Goal: Information Seeking & Learning: Learn about a topic

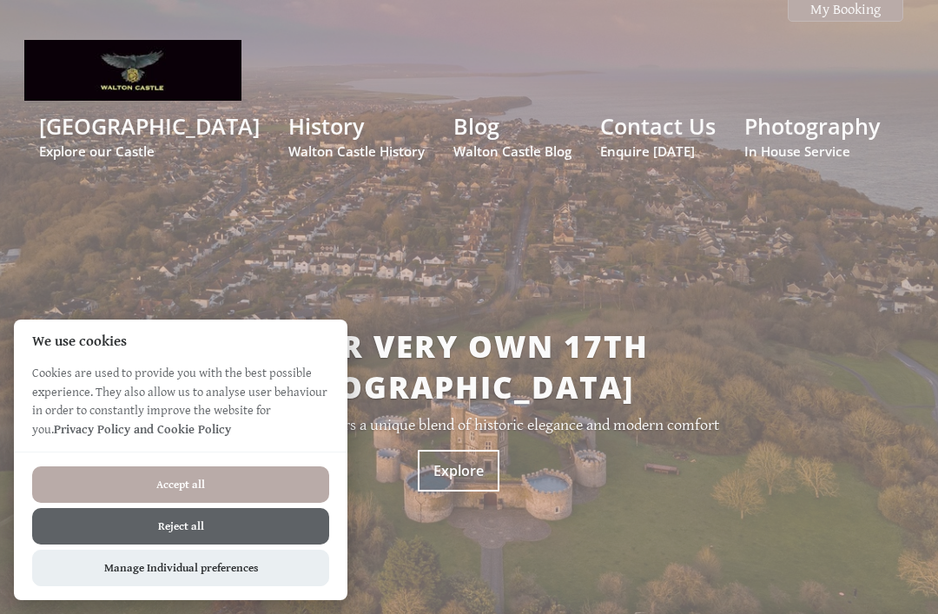
click at [83, 527] on button "Reject all" at bounding box center [180, 526] width 297 height 36
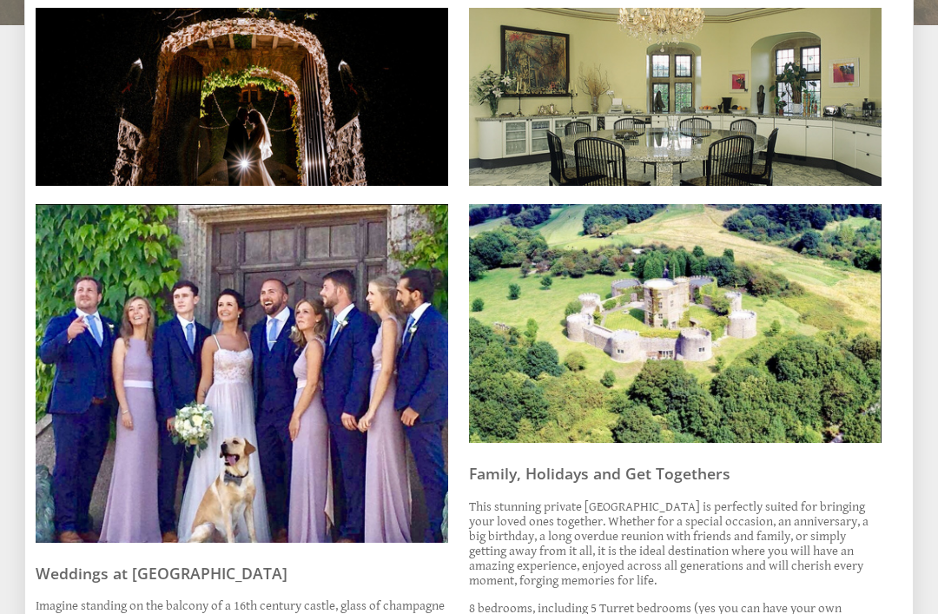
scroll to position [635, 0]
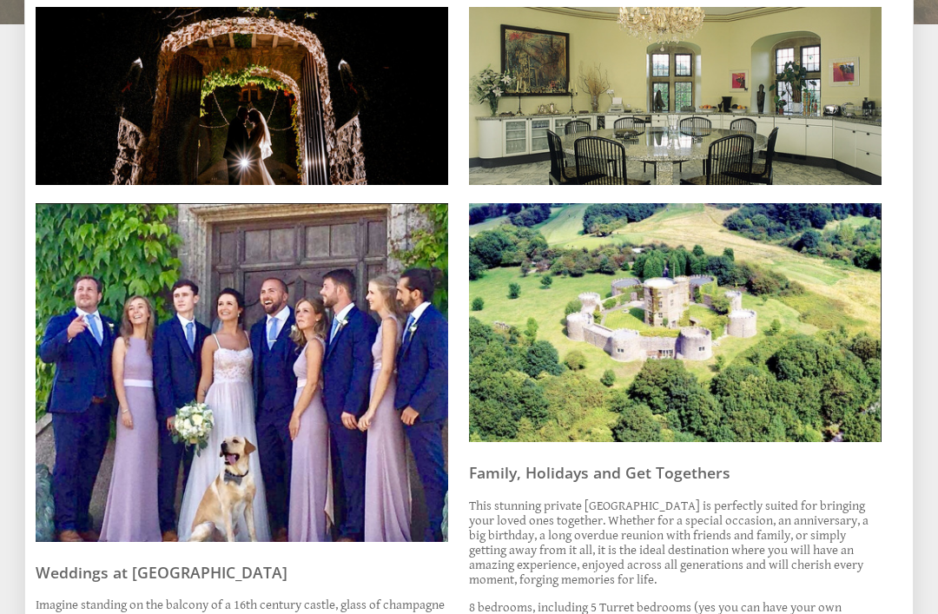
click at [73, 499] on img at bounding box center [242, 373] width 413 height 339
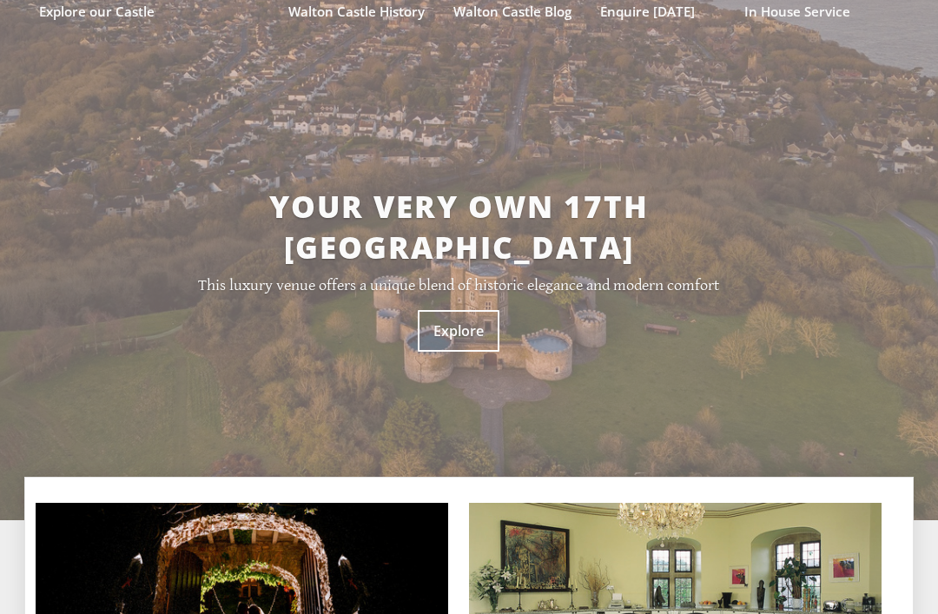
scroll to position [115, 0]
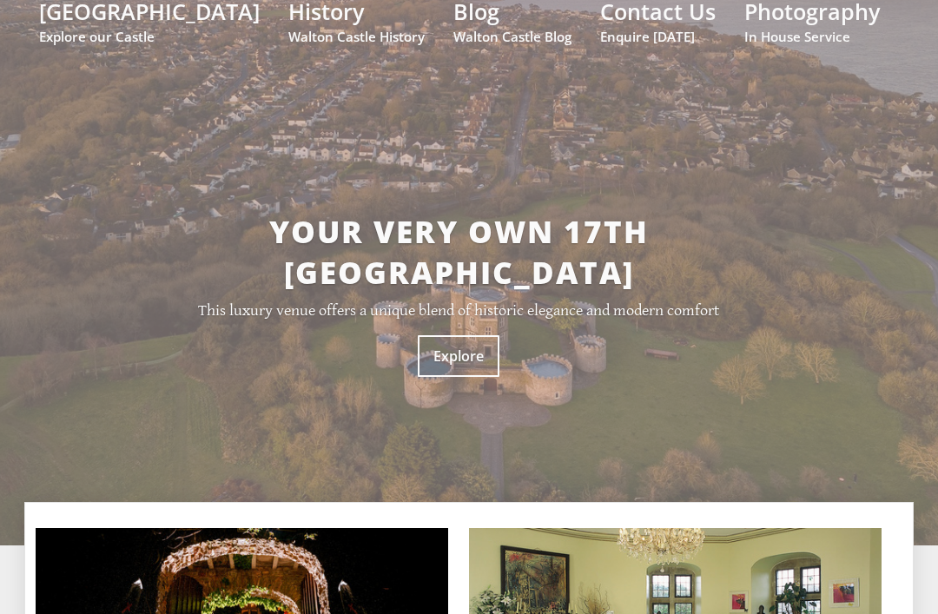
click at [491, 335] on link "Explore" at bounding box center [459, 356] width 82 height 42
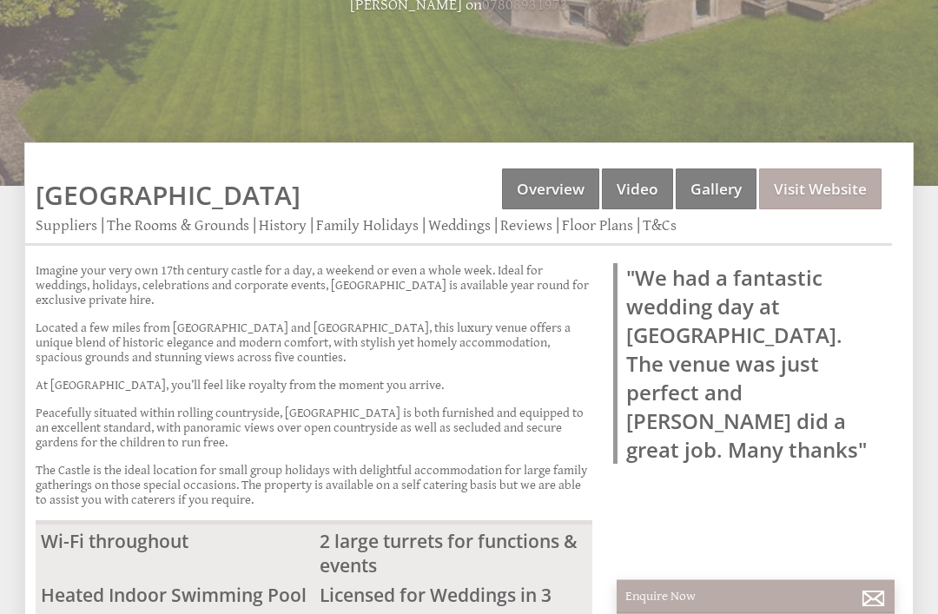
scroll to position [453, 0]
click at [460, 231] on link "Weddings" at bounding box center [459, 225] width 63 height 18
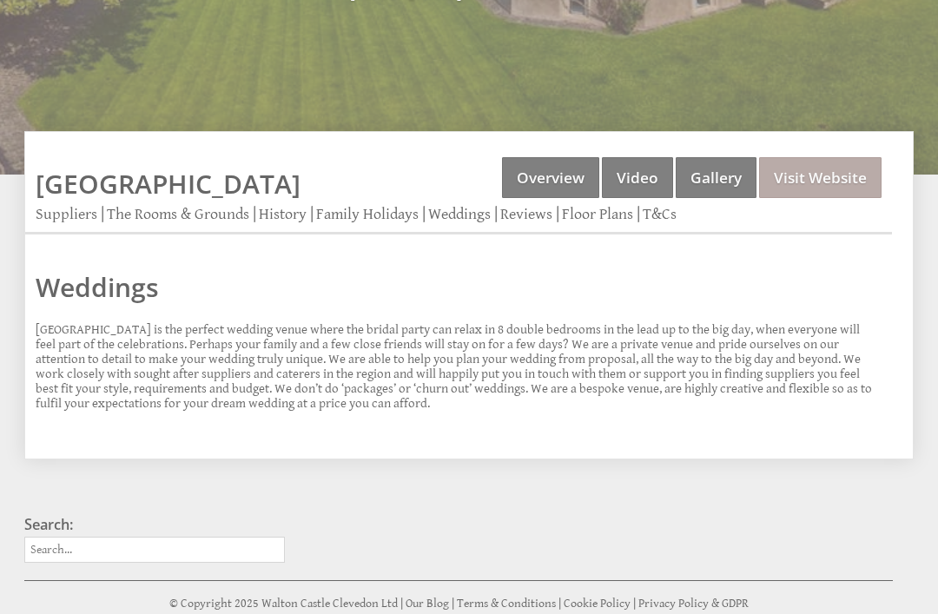
scroll to position [464, 0]
click at [144, 222] on link "The Rooms & Grounds" at bounding box center [178, 214] width 142 height 18
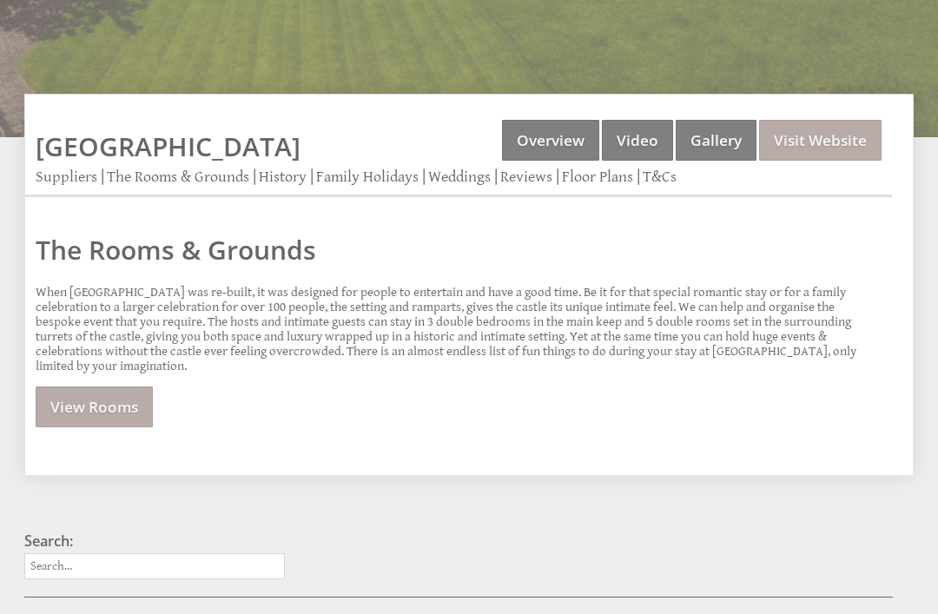
scroll to position [501, 0]
click at [666, 178] on link "T&Cs" at bounding box center [660, 177] width 34 height 18
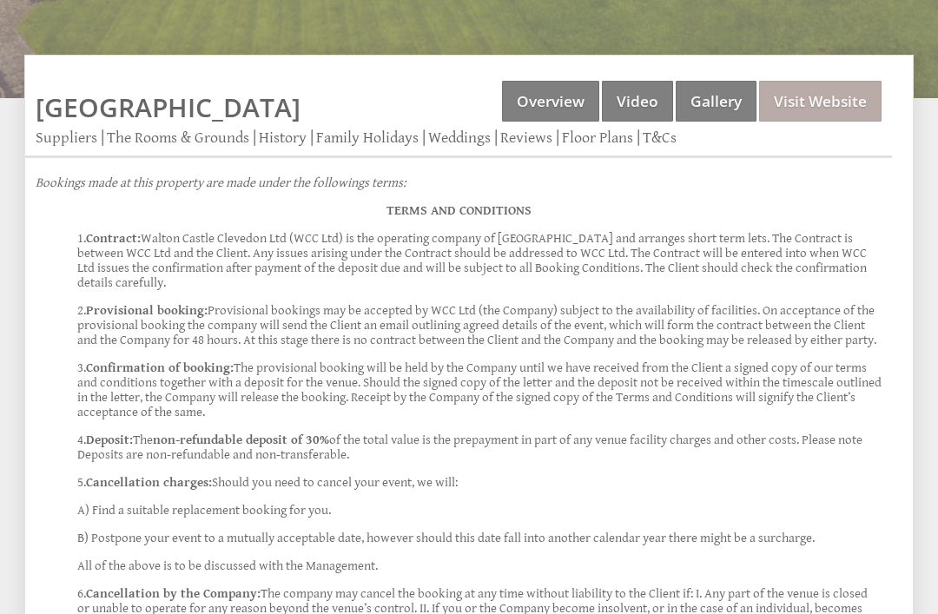
scroll to position [574, 0]
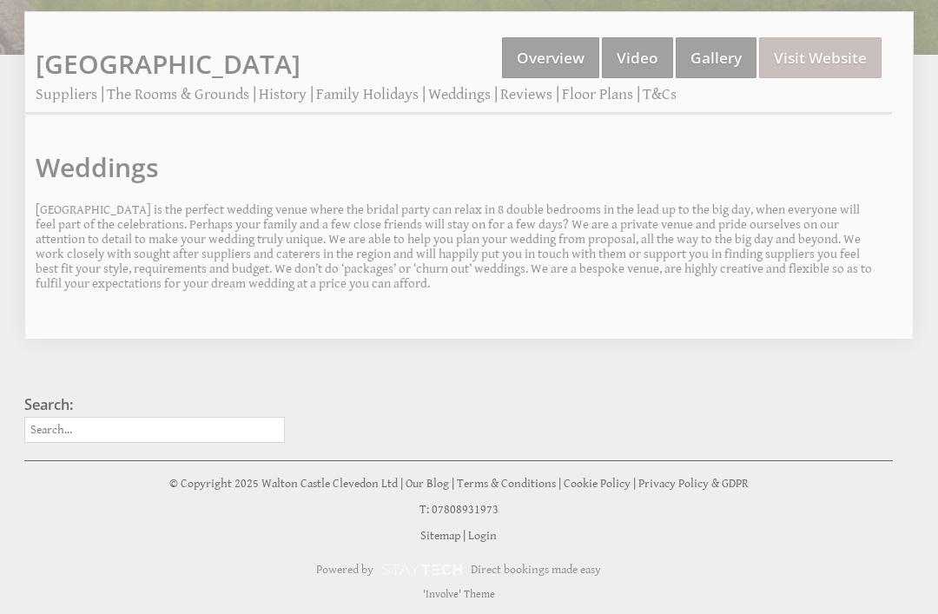
scroll to position [464, 0]
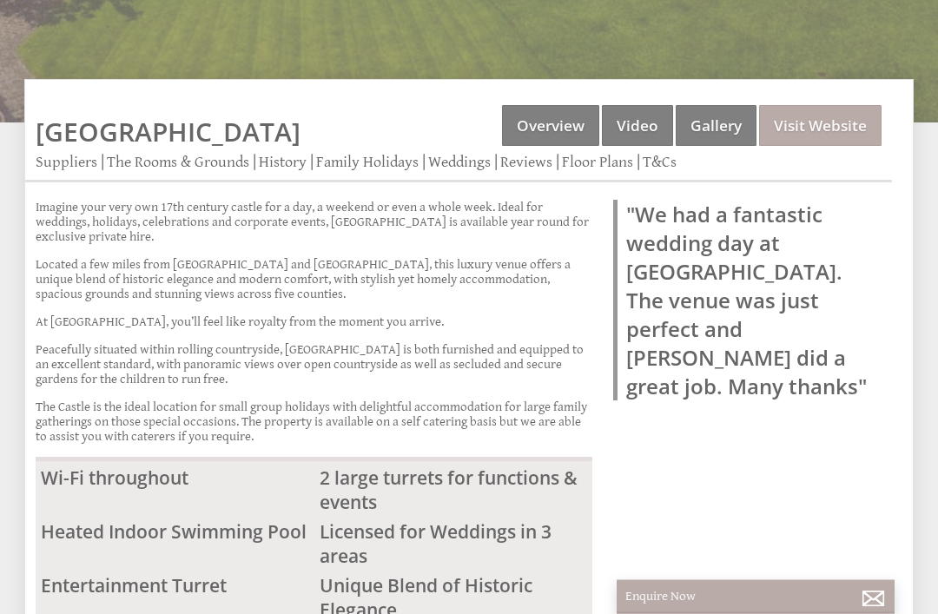
click at [838, 120] on link "Visit Website" at bounding box center [820, 126] width 123 height 41
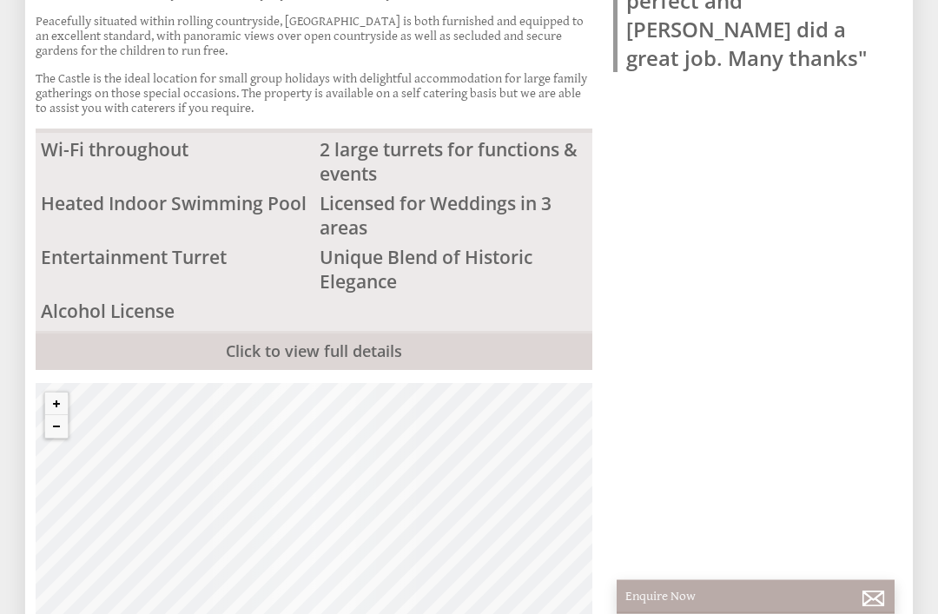
scroll to position [845, 0]
click at [527, 370] on link "Click to view full details" at bounding box center [314, 350] width 557 height 39
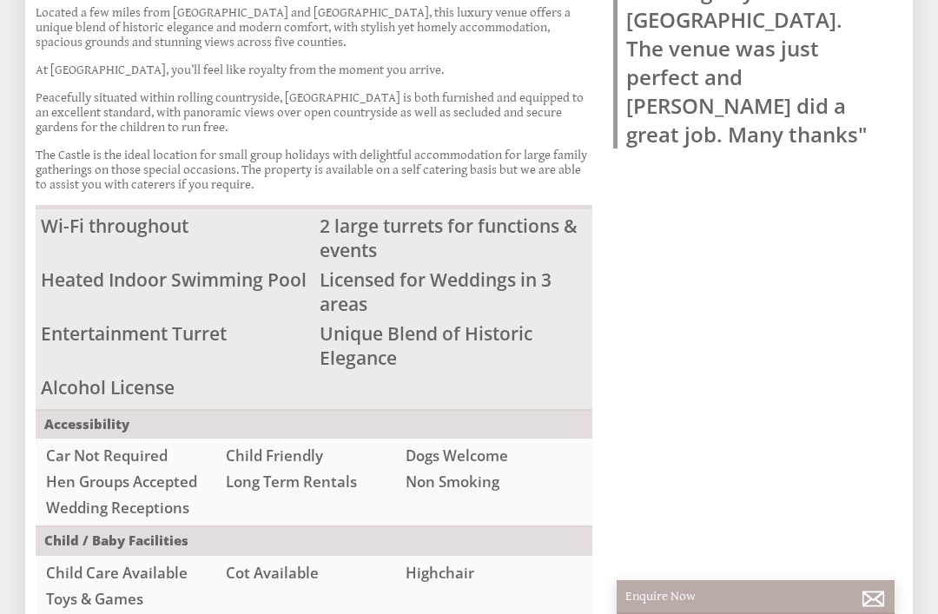
scroll to position [766, 0]
click at [75, 350] on li "Entertainment Turret" at bounding box center [175, 336] width 279 height 30
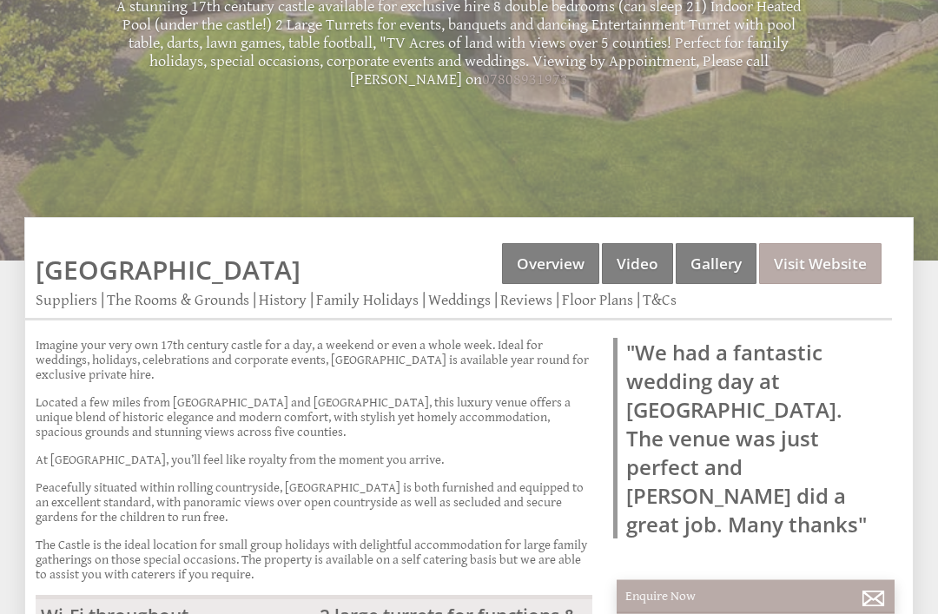
click at [643, 271] on link "Video" at bounding box center [637, 264] width 71 height 41
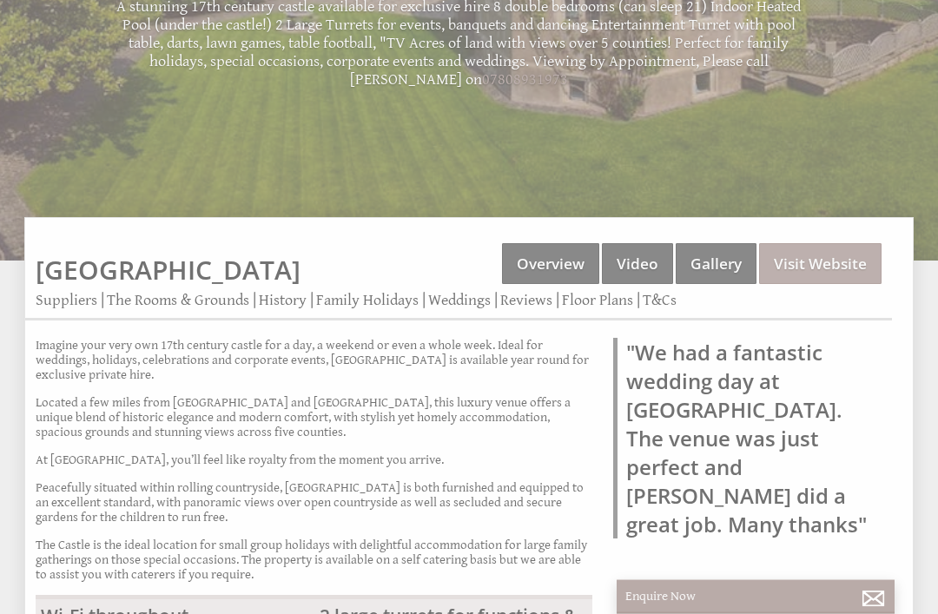
scroll to position [378, 0]
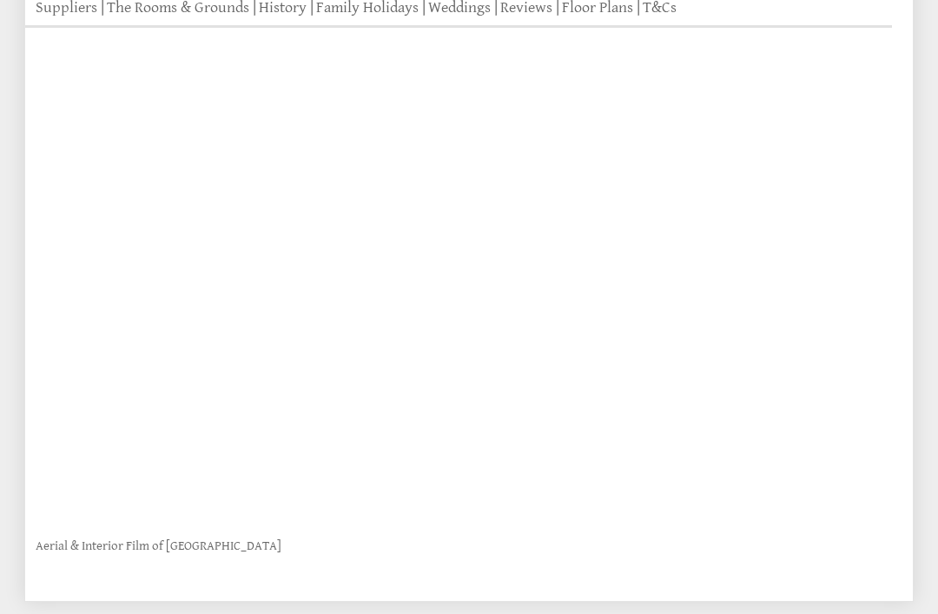
scroll to position [635, 0]
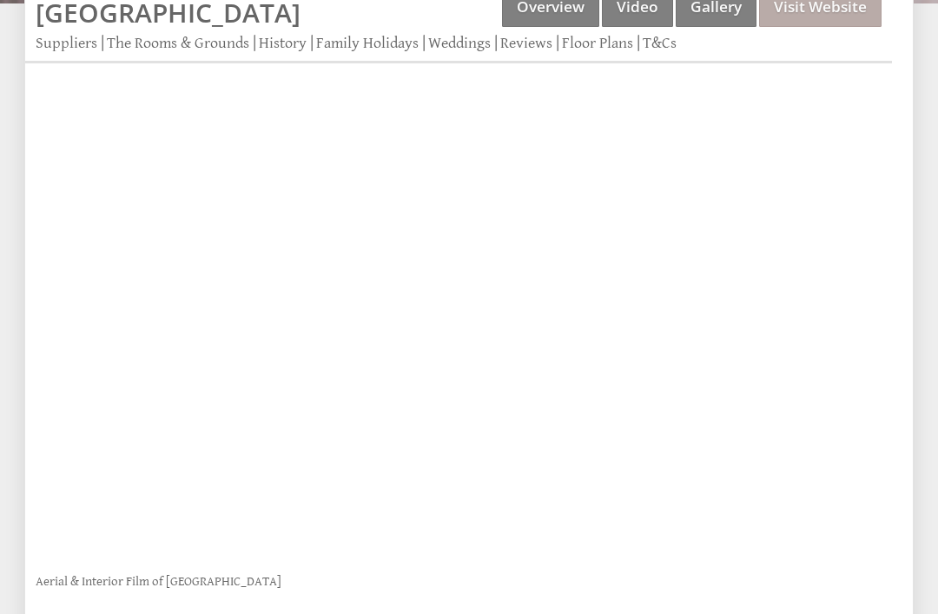
click at [535, 44] on link "Reviews" at bounding box center [526, 43] width 52 height 18
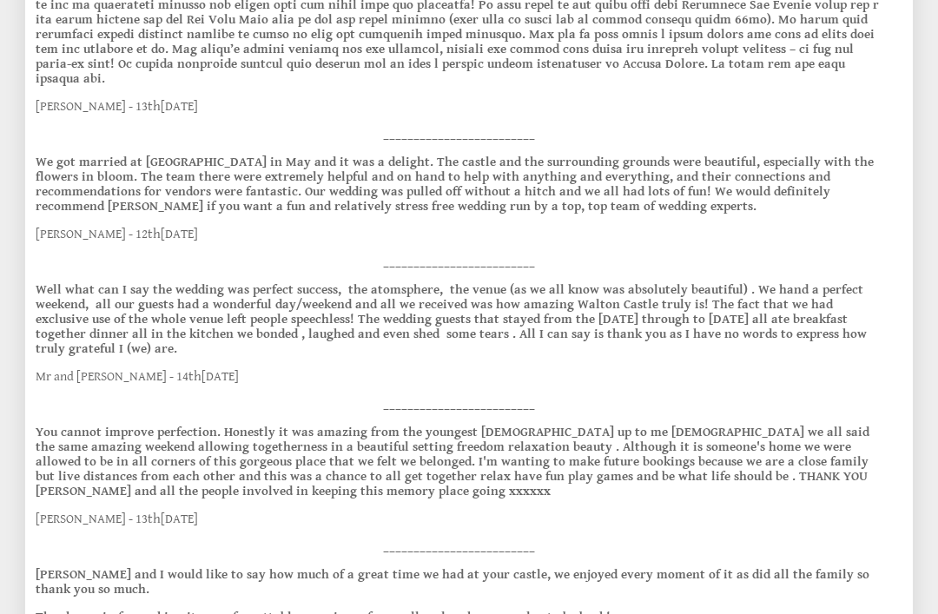
scroll to position [943, 0]
